Goal: Task Accomplishment & Management: Use online tool/utility

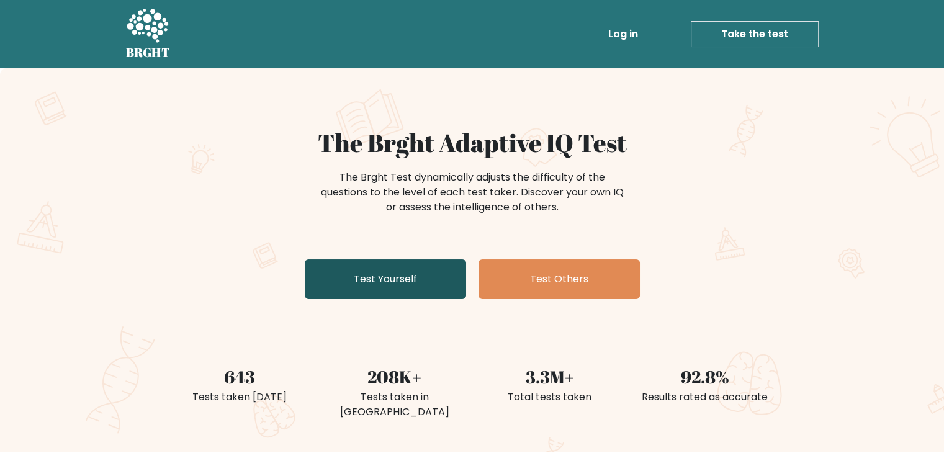
click at [338, 272] on link "Test Yourself" at bounding box center [385, 279] width 161 height 40
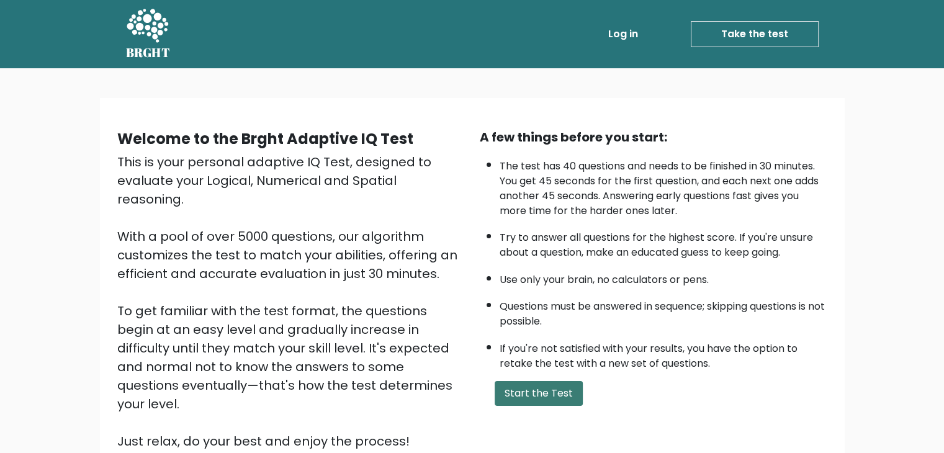
click at [531, 387] on button "Start the Test" at bounding box center [539, 393] width 88 height 25
